Goal: Transaction & Acquisition: Purchase product/service

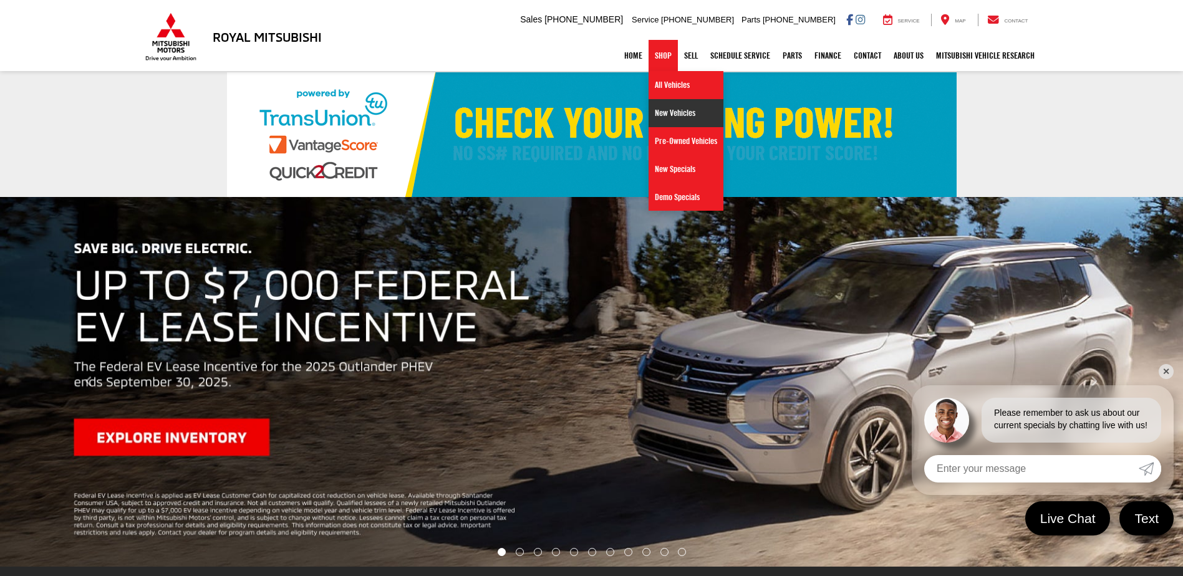
click at [666, 110] on link "New Vehicles" at bounding box center [686, 113] width 75 height 28
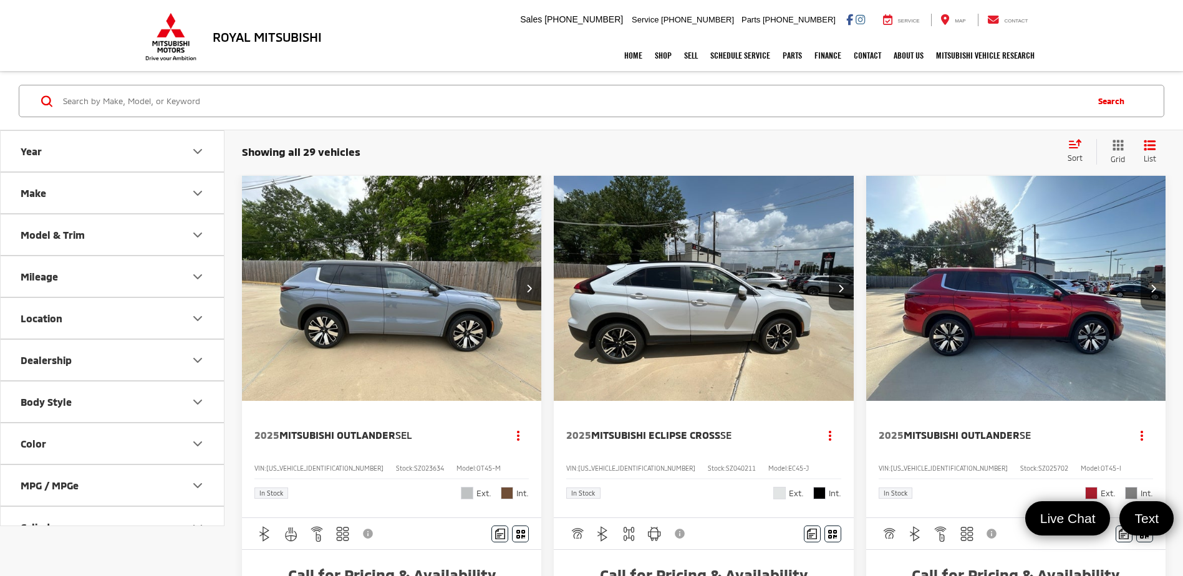
click at [1055, 143] on div "Showing all 29 vehicles Clear All + 0 test Sort Price: High to Low Price: Low t…" at bounding box center [704, 152] width 924 height 26
click at [1077, 143] on icon "Select sort value" at bounding box center [1075, 143] width 14 height 9
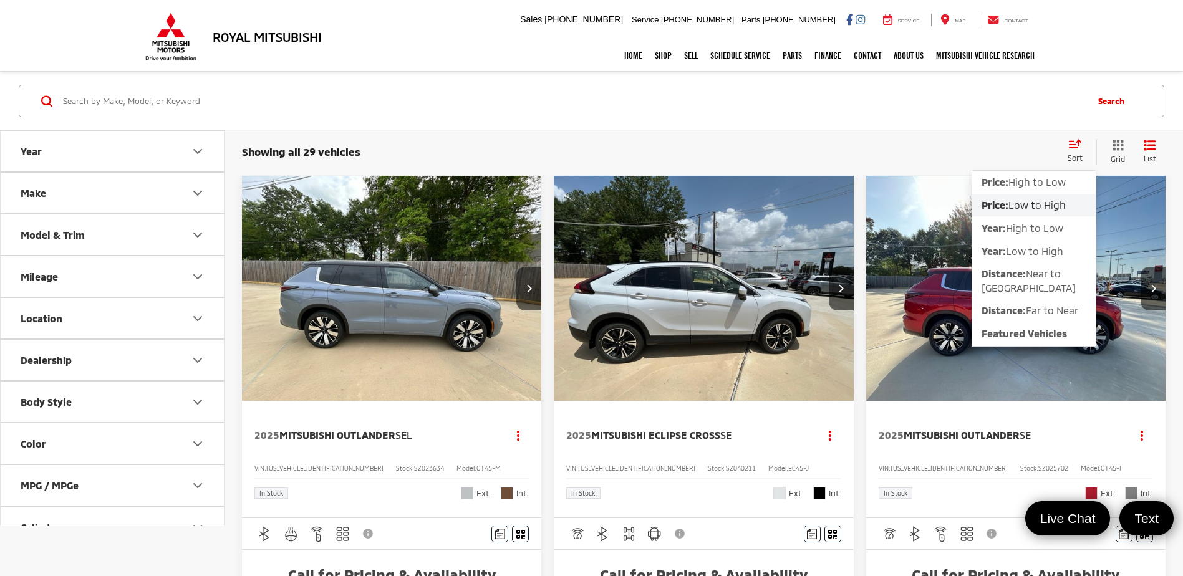
click at [1045, 206] on span "Low to High" at bounding box center [1036, 205] width 57 height 12
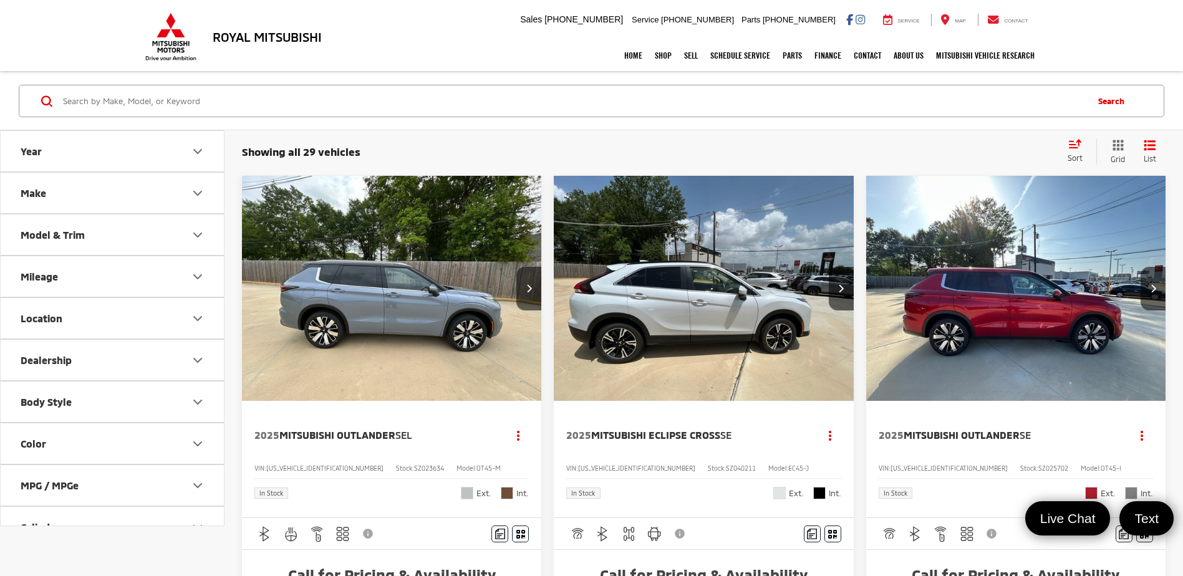
click at [1078, 148] on icon "Select sort value" at bounding box center [1075, 143] width 14 height 9
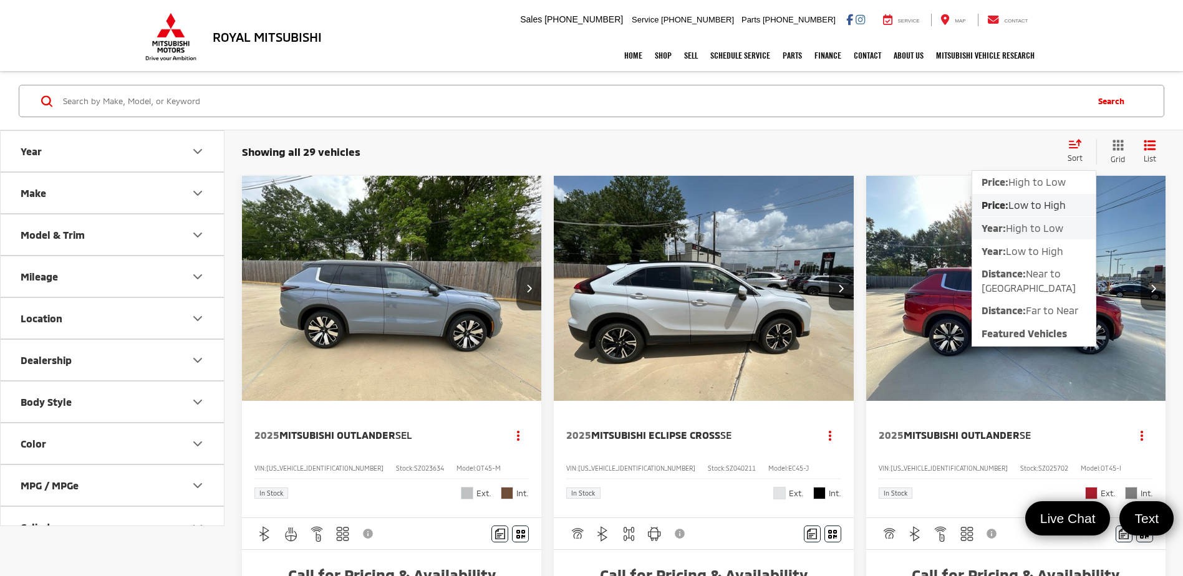
click at [1028, 228] on span "High to Low" at bounding box center [1034, 228] width 57 height 12
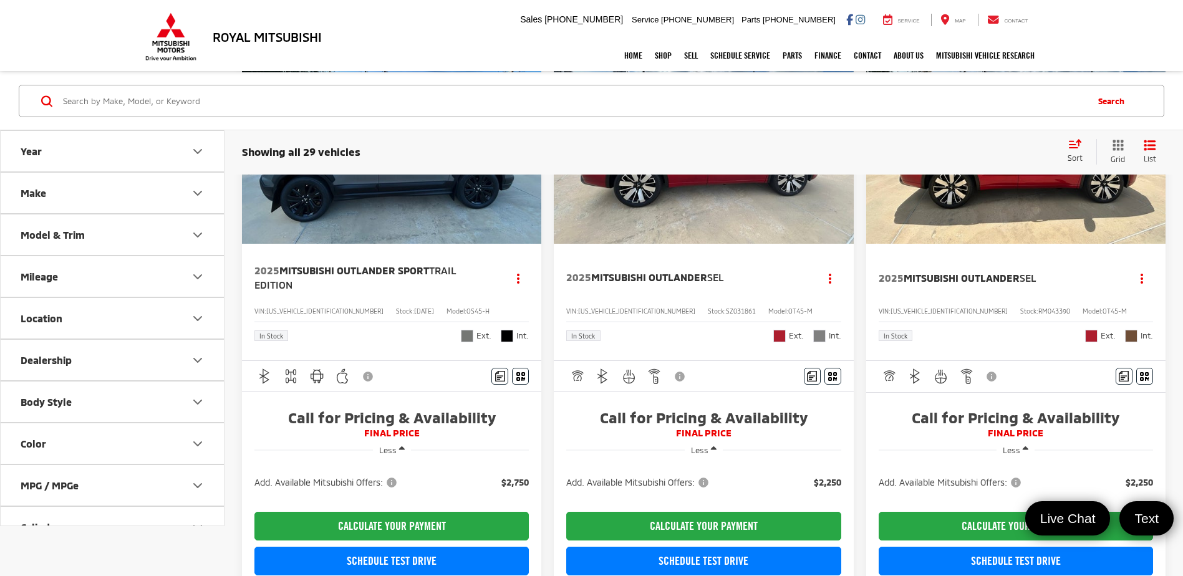
scroll to position [1559, 0]
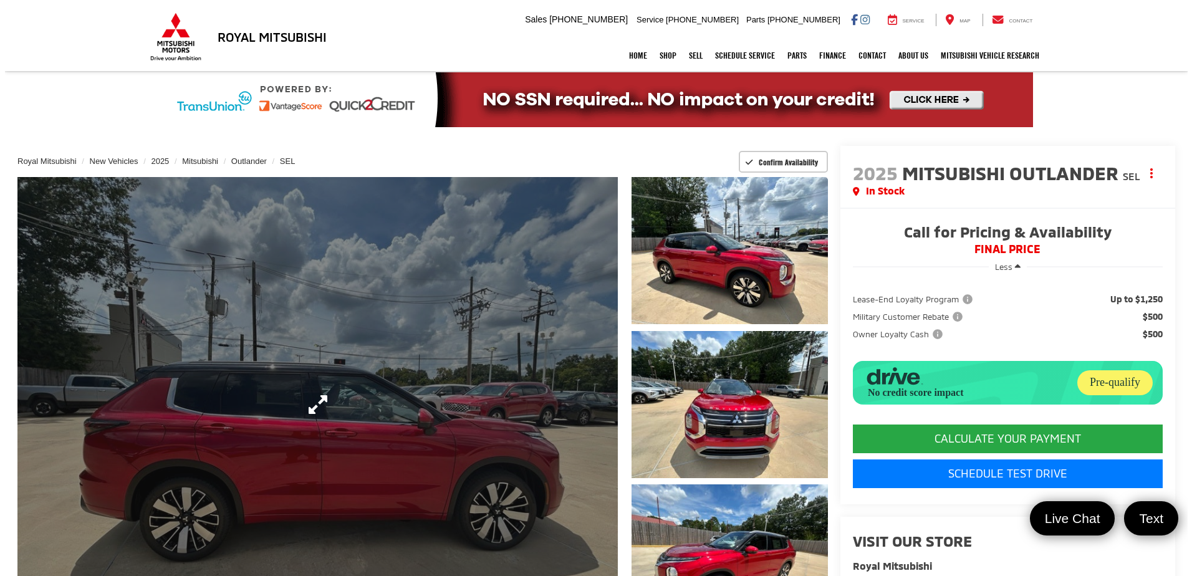
scroll to position [62, 0]
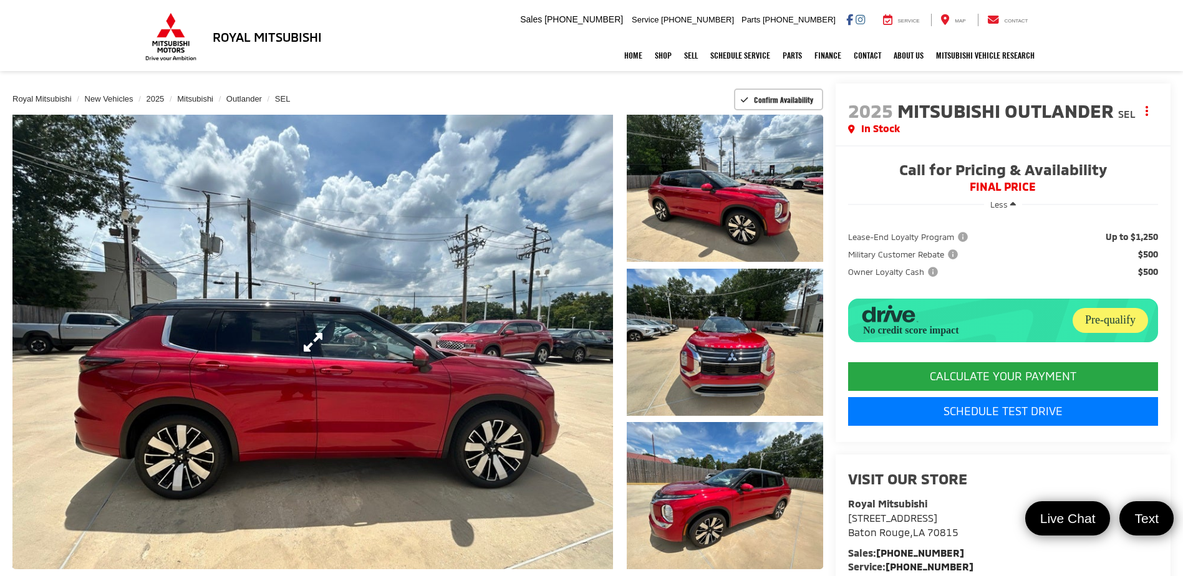
drag, startPoint x: 467, startPoint y: 281, endPoint x: 479, endPoint y: 281, distance: 11.8
click at [467, 281] on link "Expand Photo 0" at bounding box center [312, 342] width 601 height 455
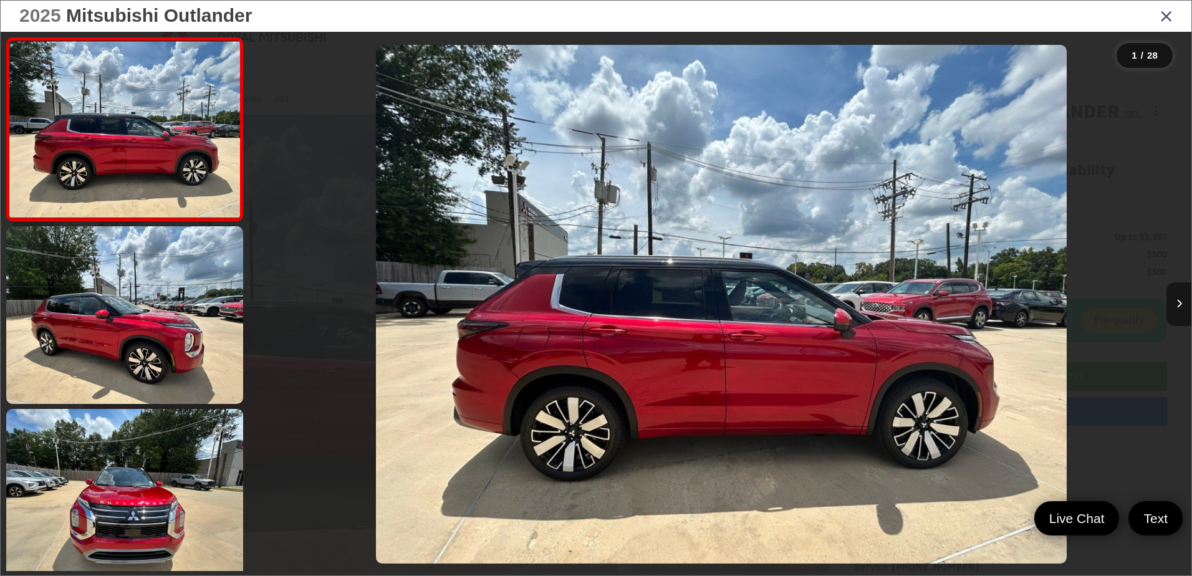
click at [1180, 307] on icon "Next image" at bounding box center [1180, 303] width 6 height 9
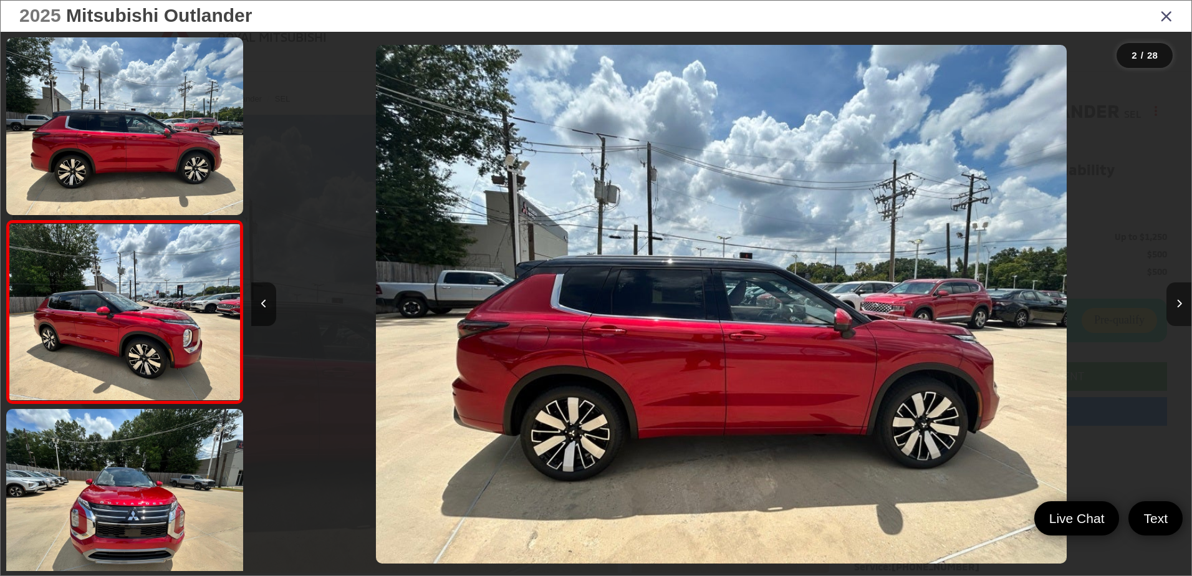
scroll to position [44, 0]
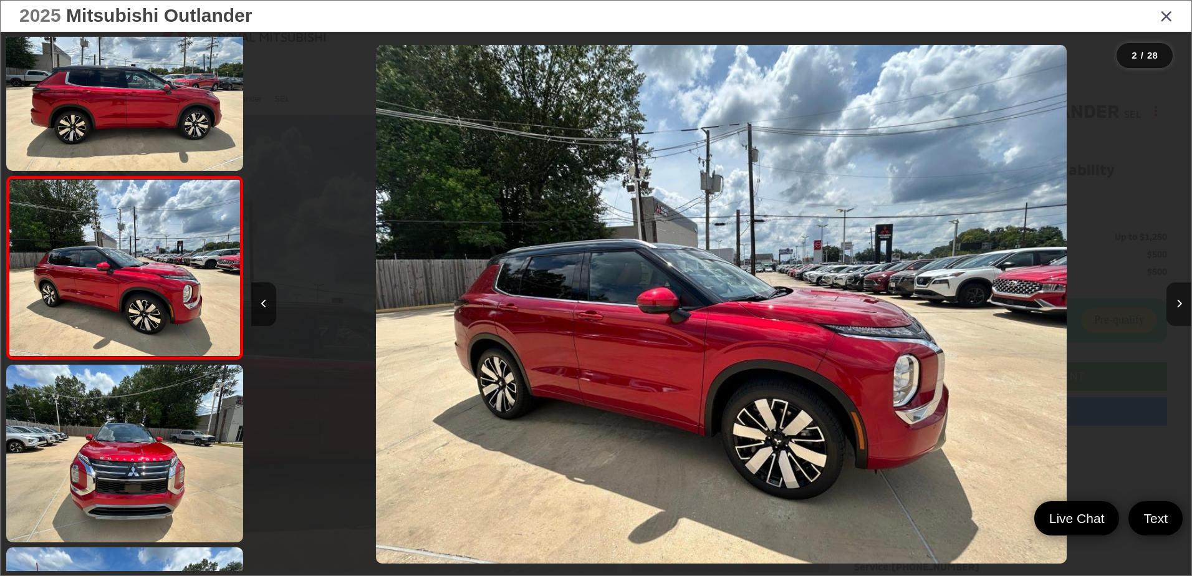
click at [1180, 307] on icon "Next image" at bounding box center [1180, 303] width 6 height 9
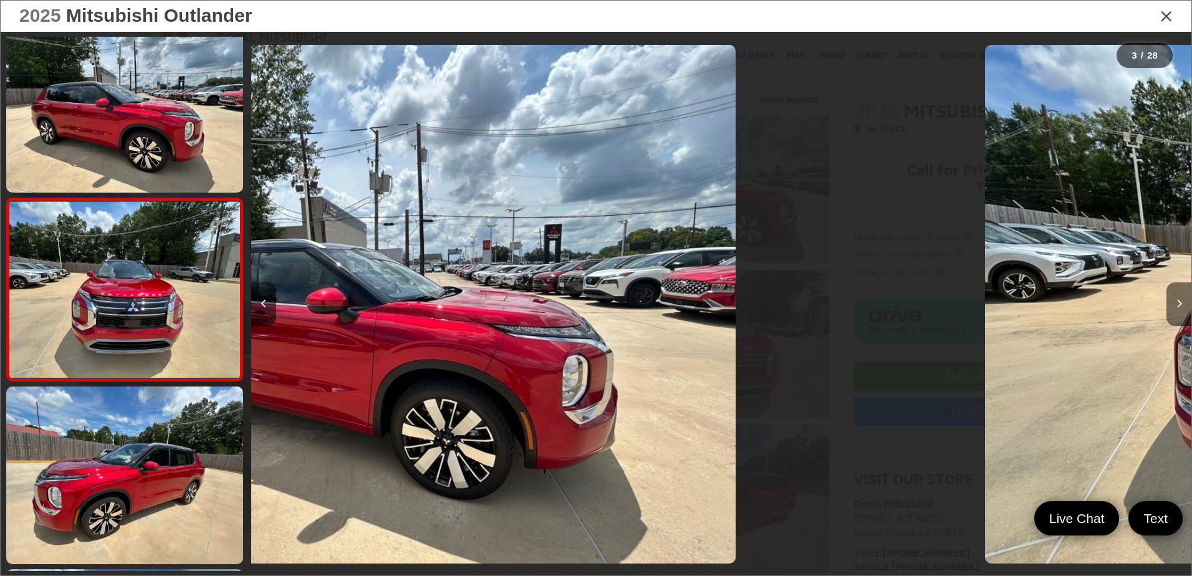
scroll to position [227, 0]
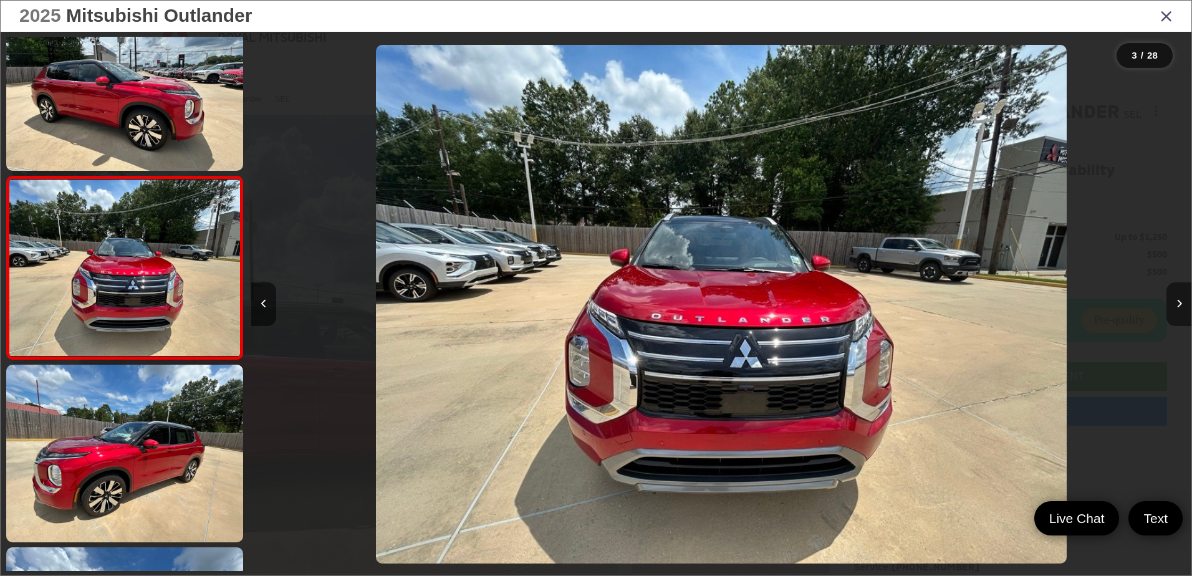
click at [1180, 307] on icon "Next image" at bounding box center [1180, 303] width 6 height 9
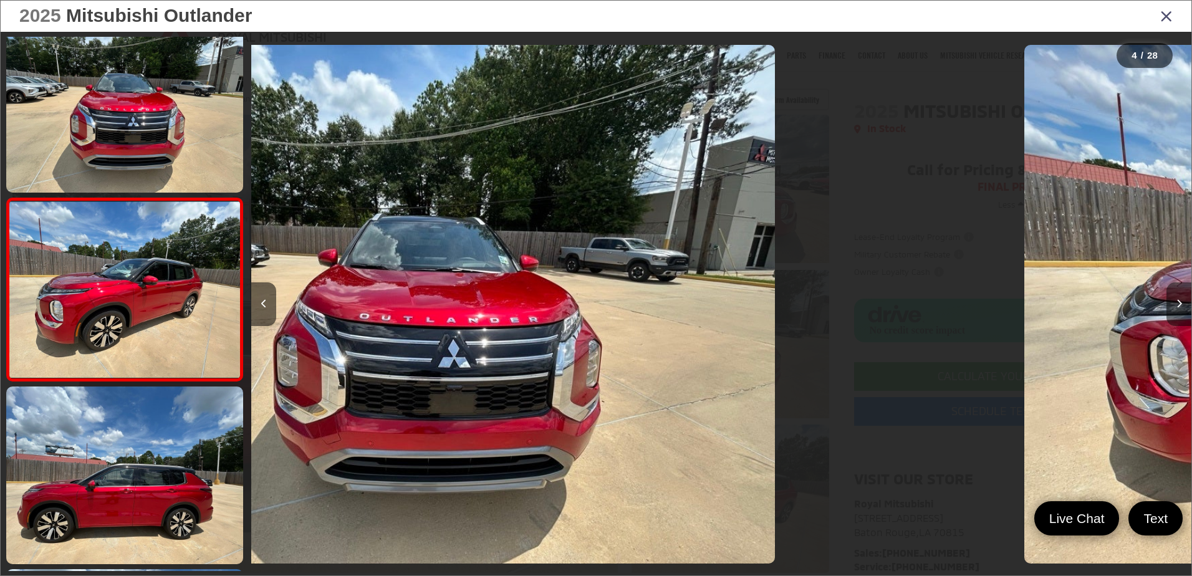
scroll to position [410, 0]
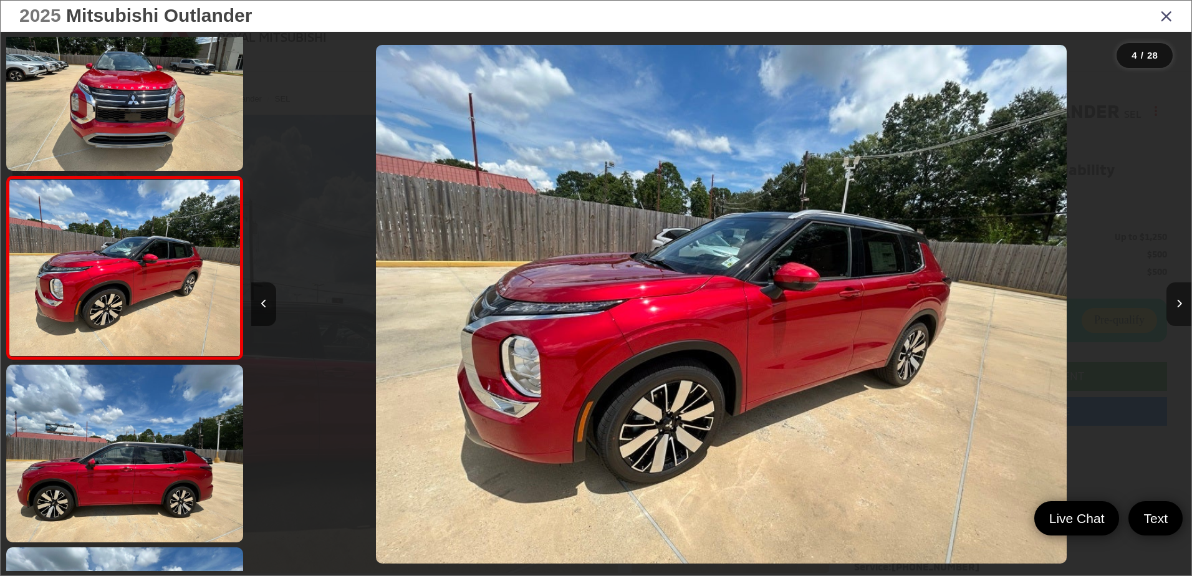
click at [1180, 307] on icon "Next image" at bounding box center [1180, 303] width 6 height 9
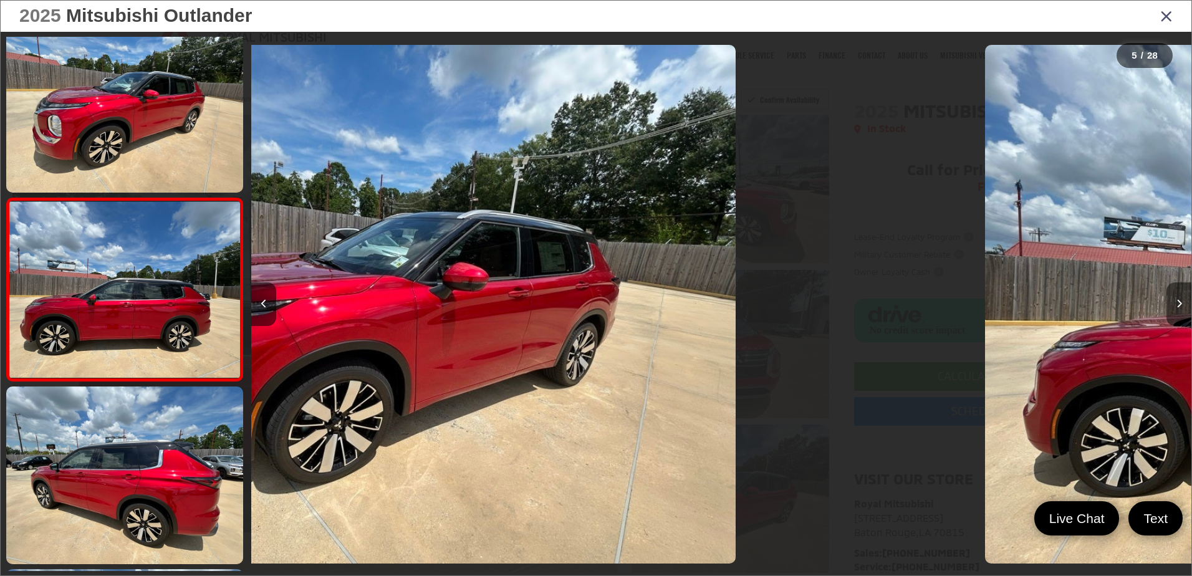
scroll to position [592, 0]
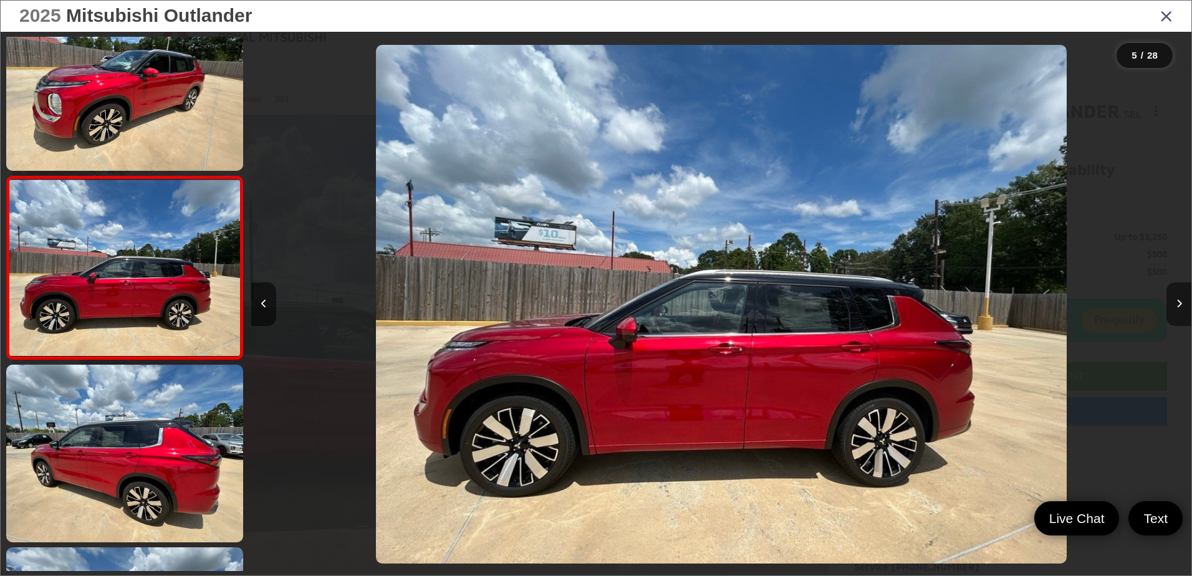
click at [1180, 307] on icon "Next image" at bounding box center [1180, 303] width 6 height 9
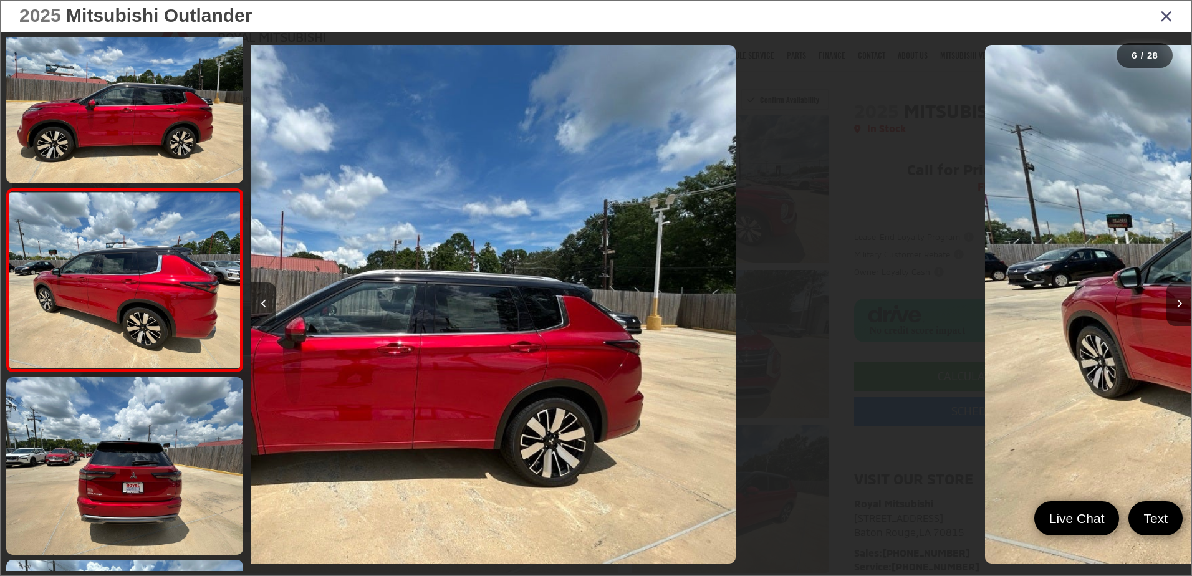
scroll to position [775, 0]
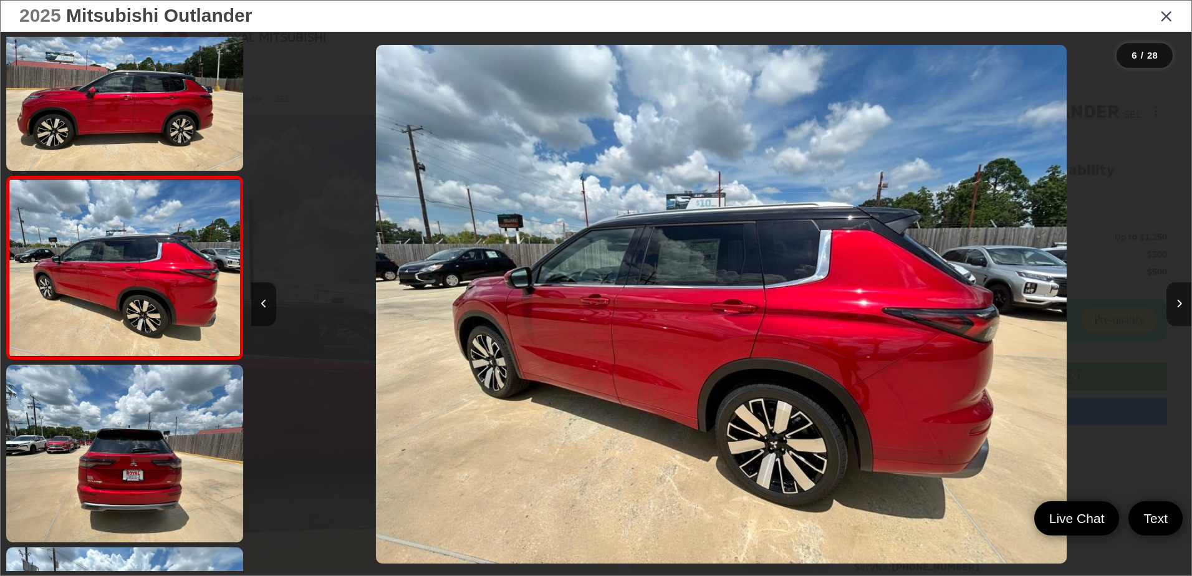
click at [1180, 307] on icon "Next image" at bounding box center [1180, 303] width 6 height 9
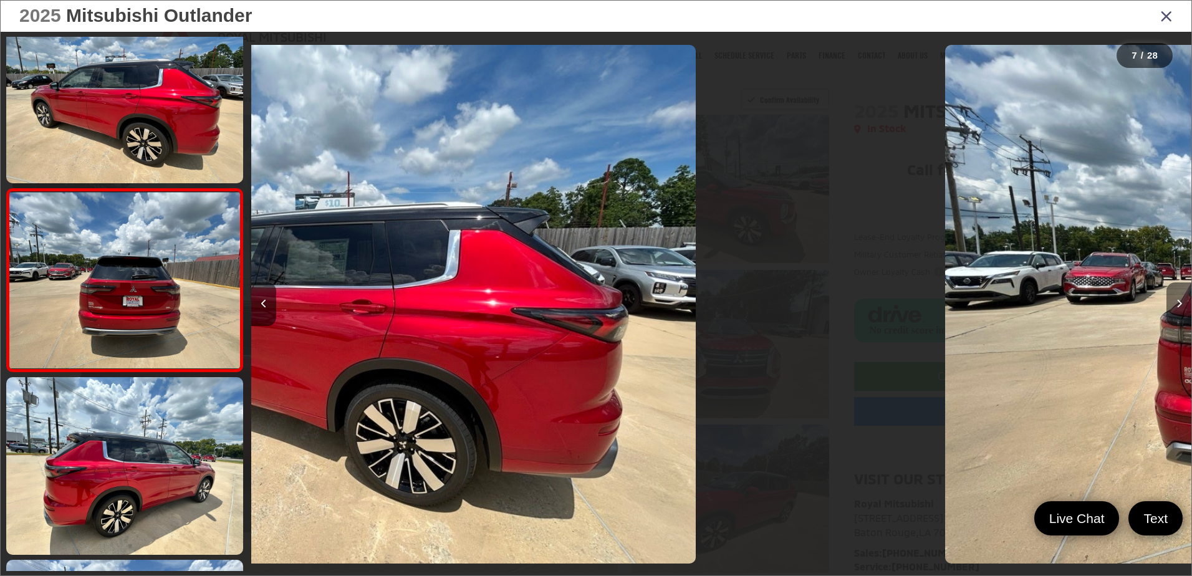
scroll to position [958, 0]
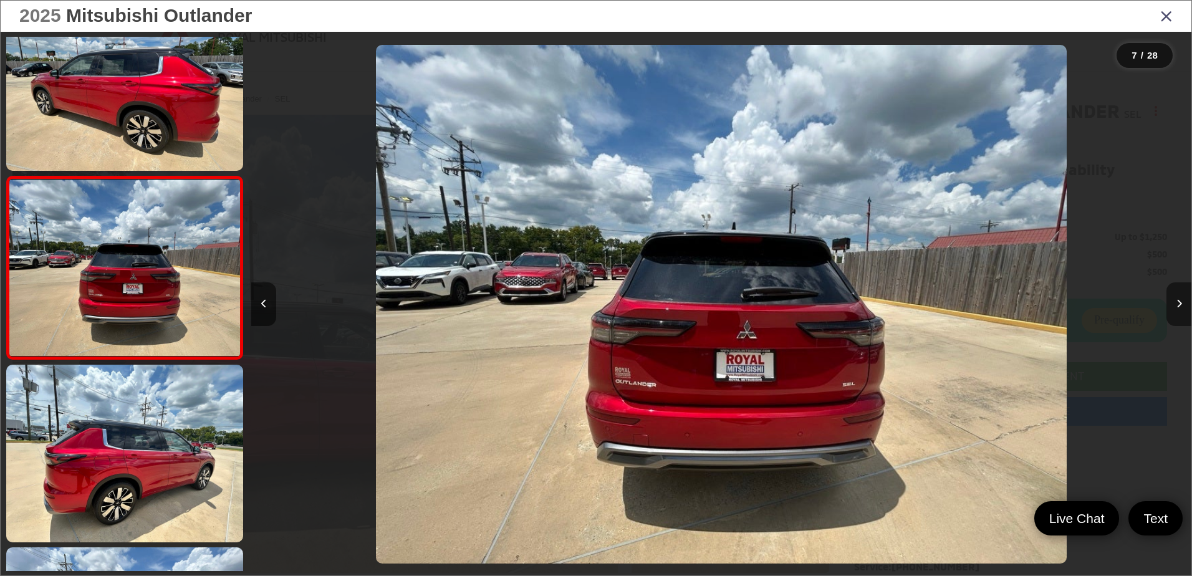
click at [1180, 307] on icon "Next image" at bounding box center [1180, 303] width 6 height 9
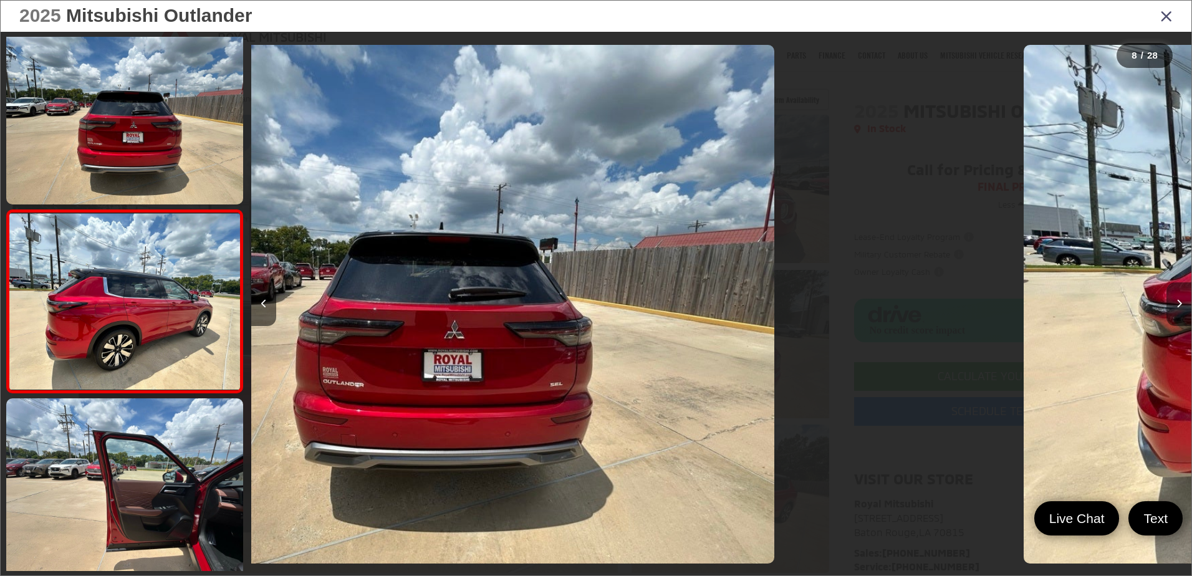
scroll to position [1141, 0]
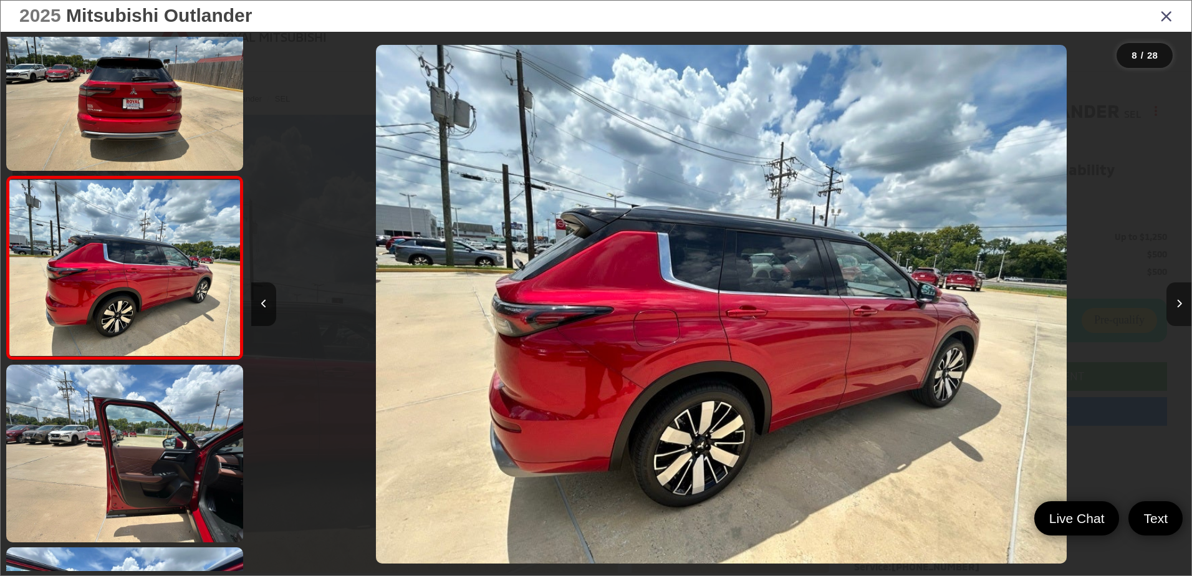
click at [1180, 307] on icon "Next image" at bounding box center [1180, 303] width 6 height 9
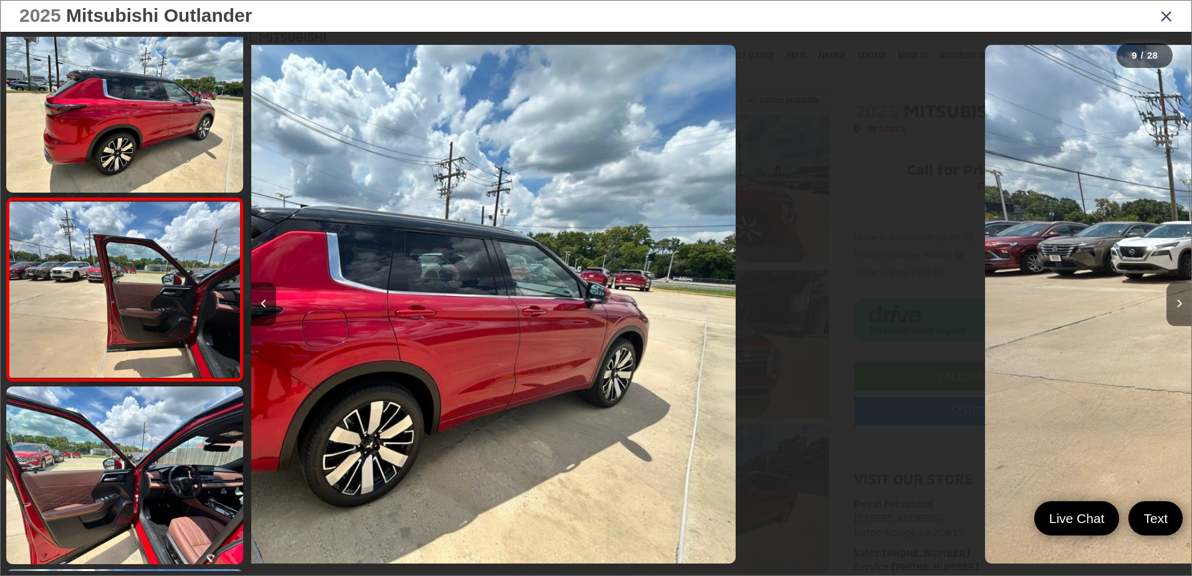
scroll to position [1323, 0]
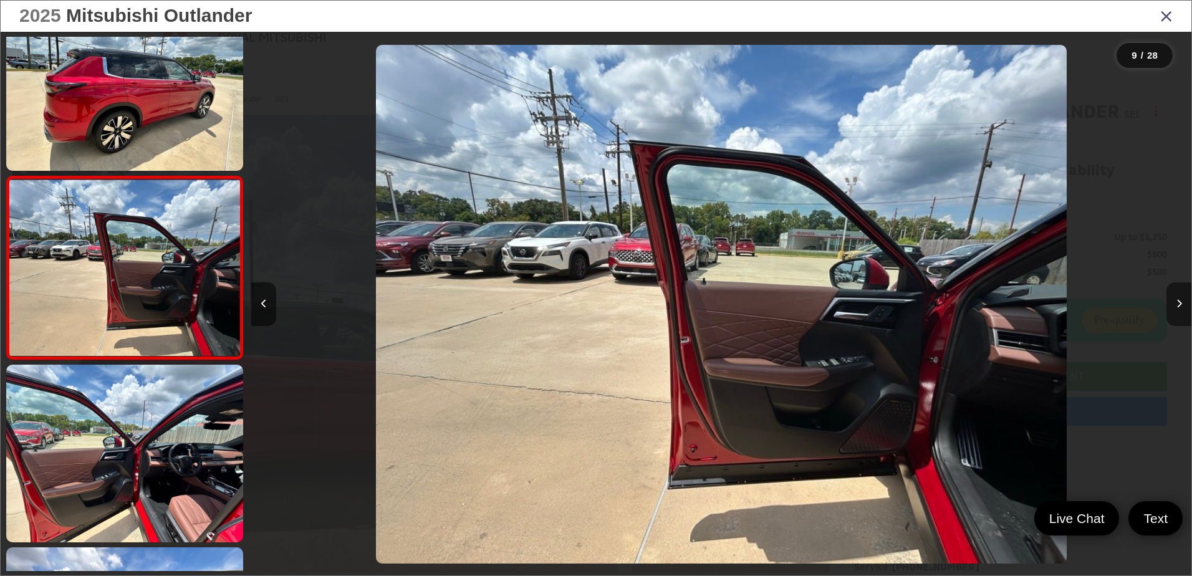
click at [1180, 307] on icon "Next image" at bounding box center [1180, 303] width 6 height 9
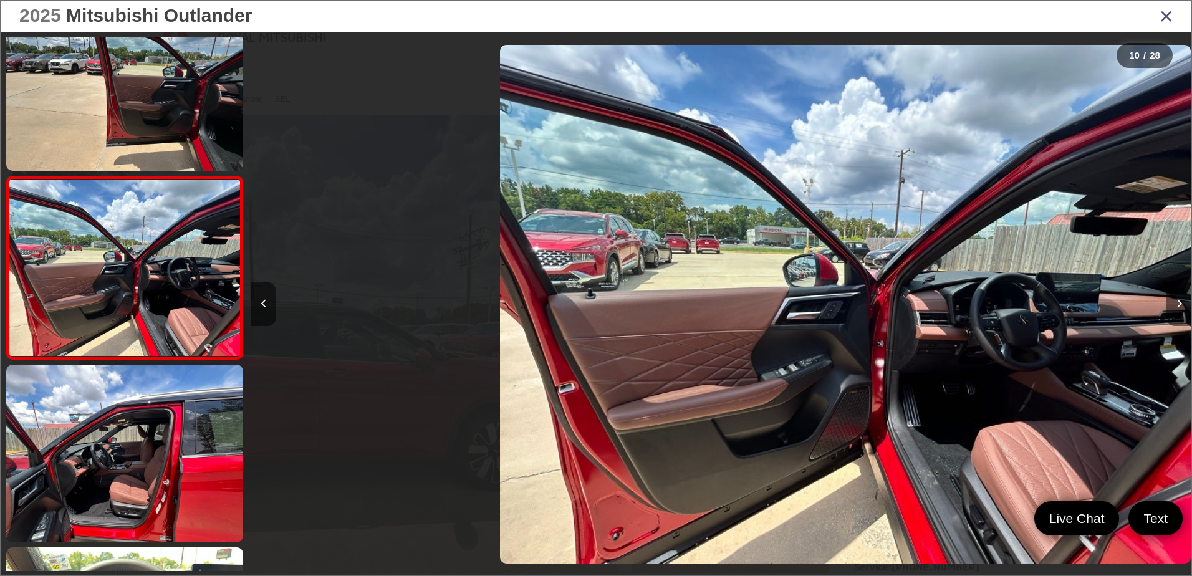
scroll to position [0, 8465]
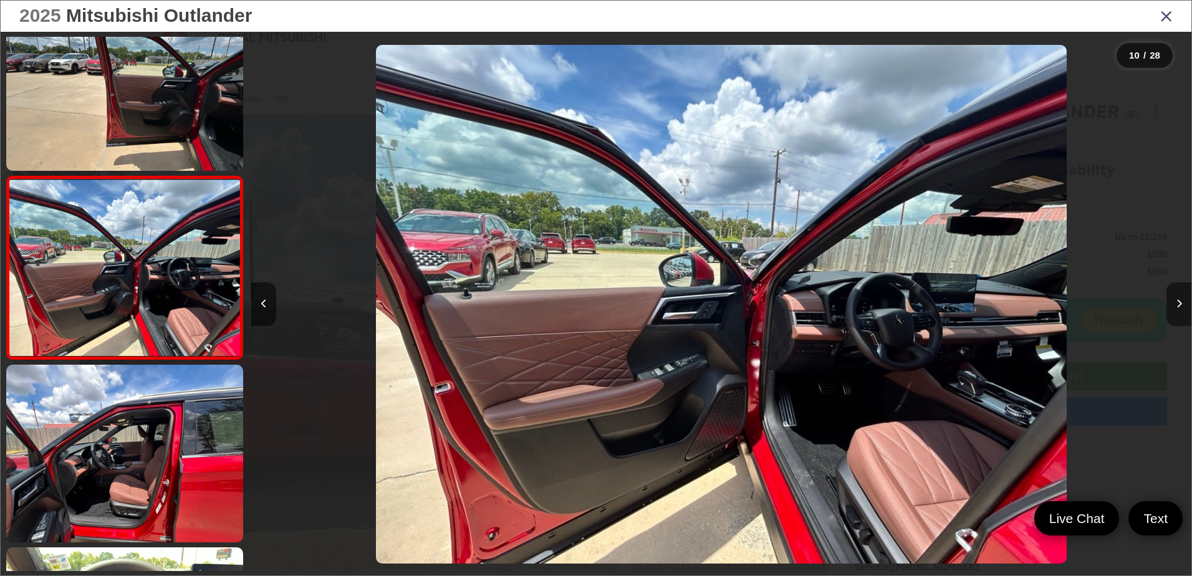
click at [1180, 307] on icon "Next image" at bounding box center [1180, 303] width 6 height 9
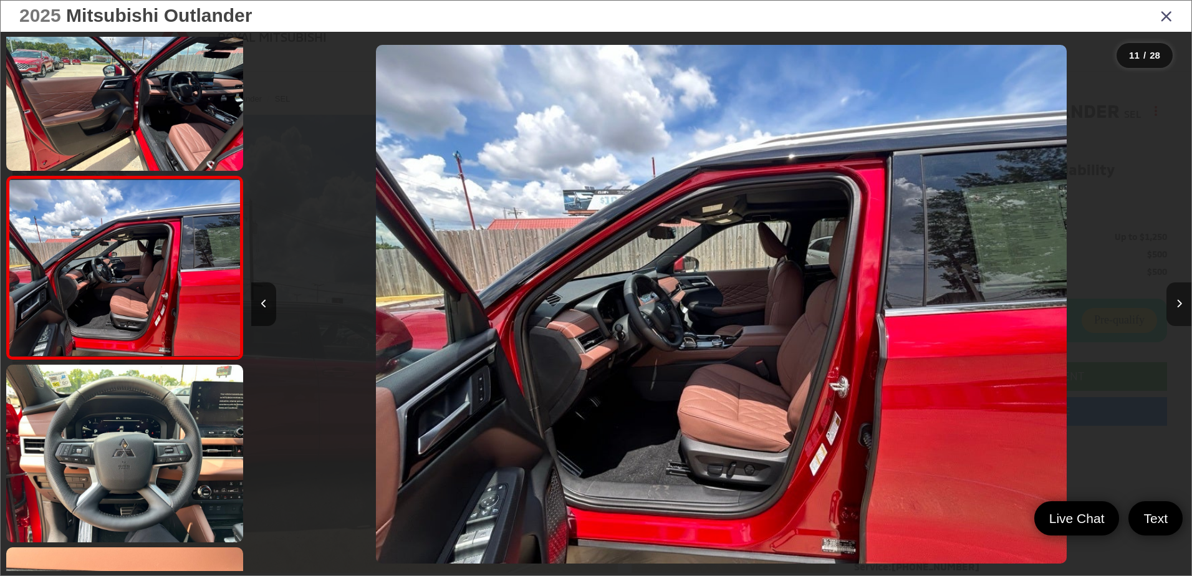
click at [1180, 307] on icon "Next image" at bounding box center [1180, 303] width 6 height 9
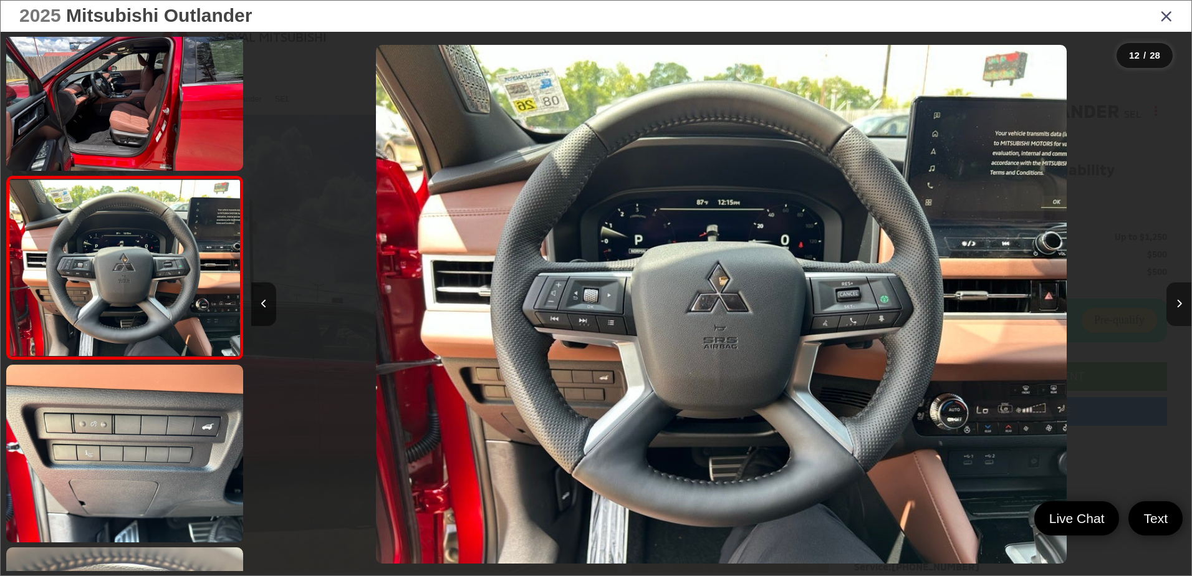
click at [1180, 307] on icon "Next image" at bounding box center [1180, 303] width 6 height 9
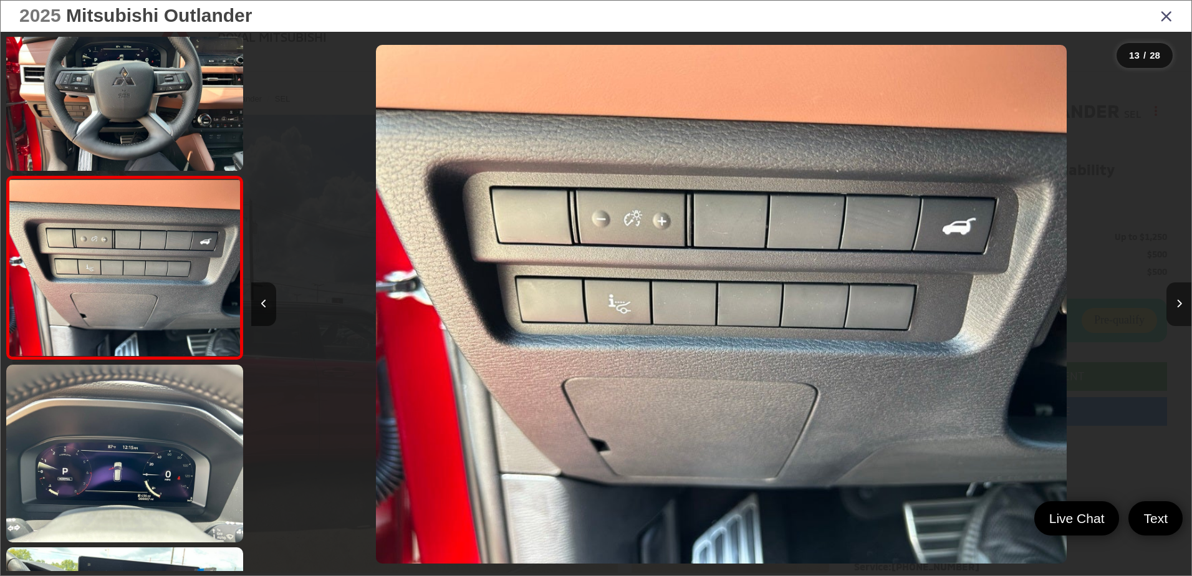
click at [1180, 307] on icon "Next image" at bounding box center [1180, 303] width 6 height 9
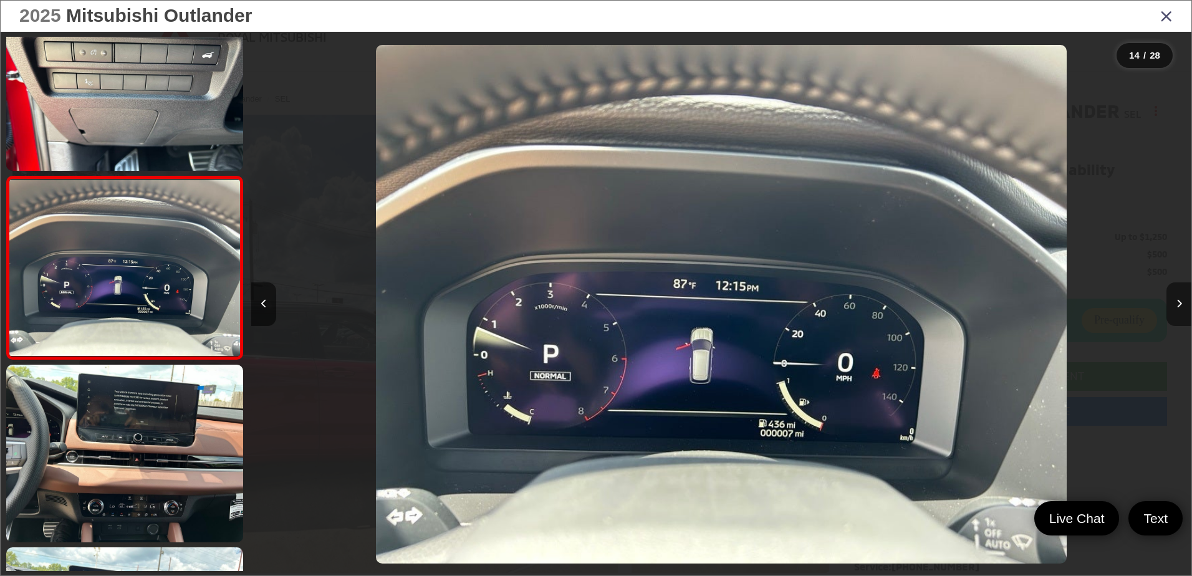
click at [1180, 307] on icon "Next image" at bounding box center [1180, 303] width 6 height 9
